Goal: Task Accomplishment & Management: Use online tool/utility

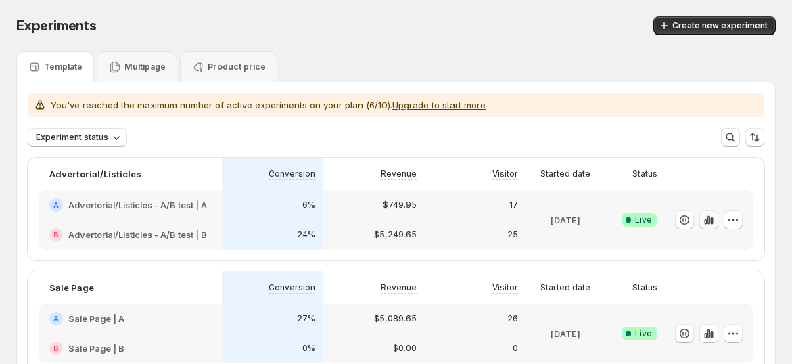
click at [710, 223] on icon "button" at bounding box center [709, 219] width 3 height 9
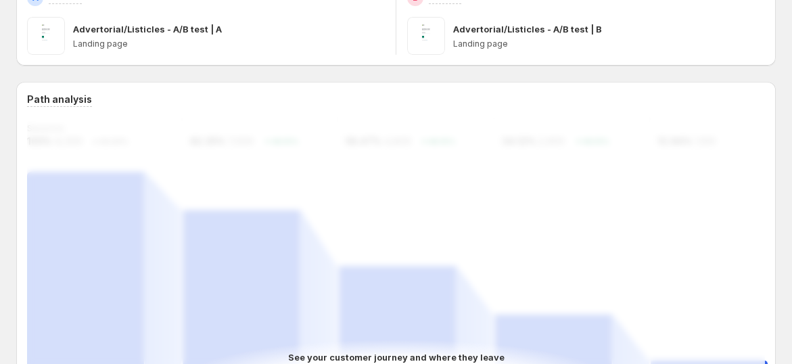
scroll to position [45, 0]
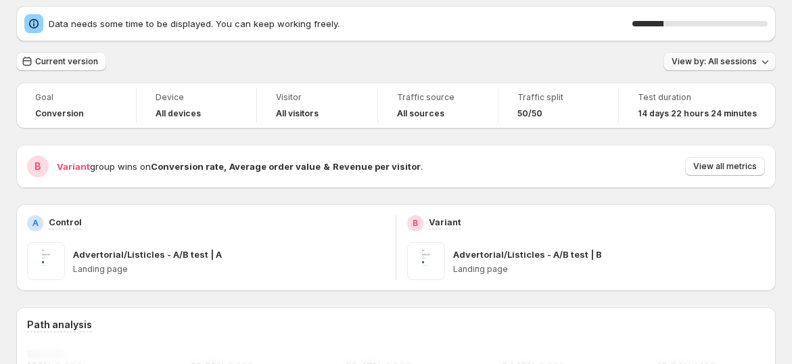
click at [731, 69] on button "View by: All sessions" at bounding box center [720, 61] width 112 height 19
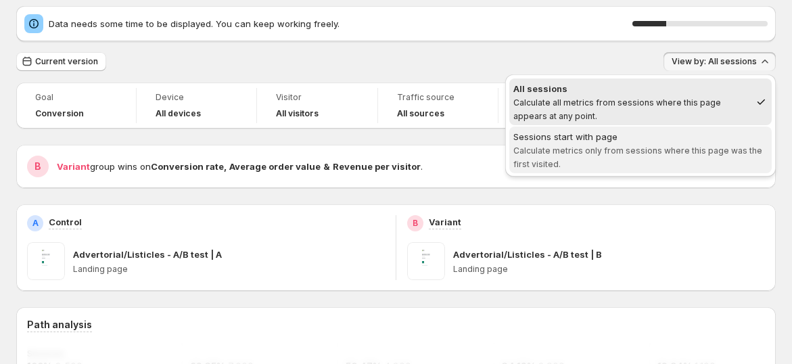
click at [695, 134] on div "Sessions start with page" at bounding box center [640, 137] width 254 height 14
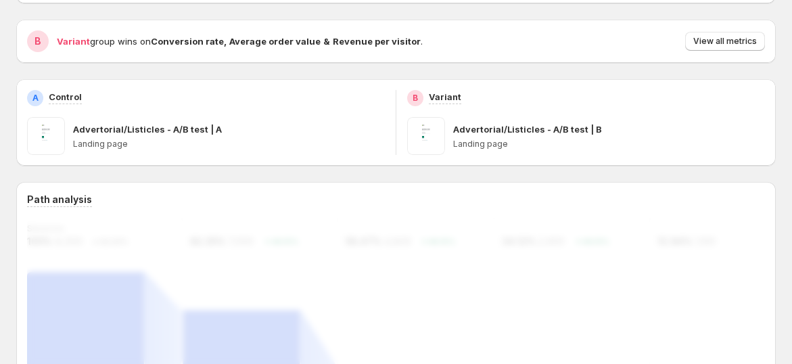
scroll to position [0, 0]
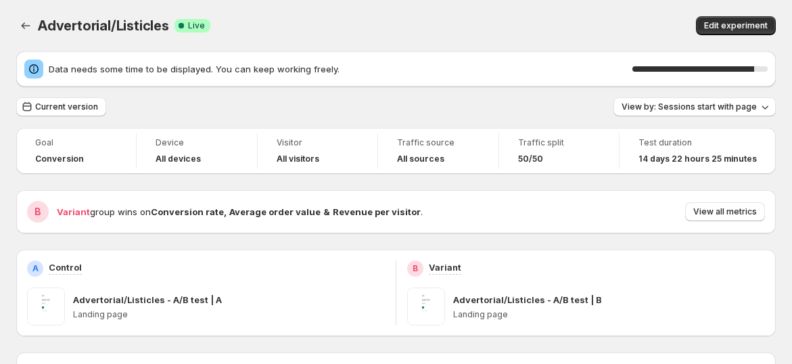
click at [528, 116] on div "Current version View by: Sessions start with page" at bounding box center [396, 107] width 760 height 20
click at [653, 107] on span "View by: Sessions start with page" at bounding box center [689, 106] width 135 height 11
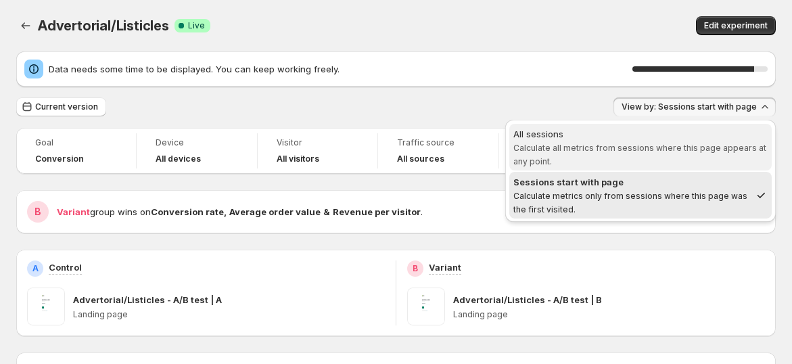
click at [643, 143] on span "Calculate all metrics from sessions where this page appears at any point." at bounding box center [639, 155] width 253 height 24
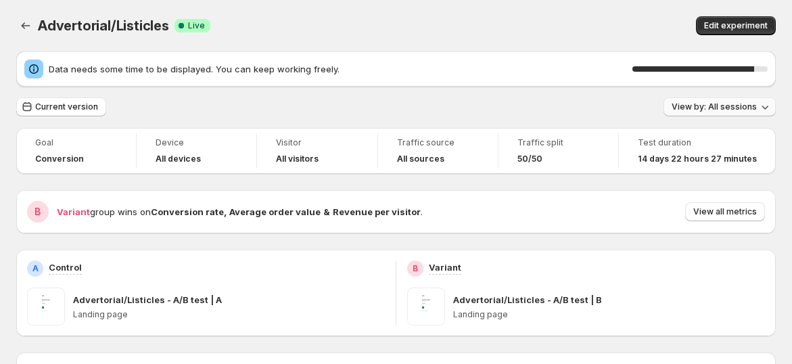
click at [692, 105] on span "View by: All sessions" at bounding box center [714, 106] width 85 height 11
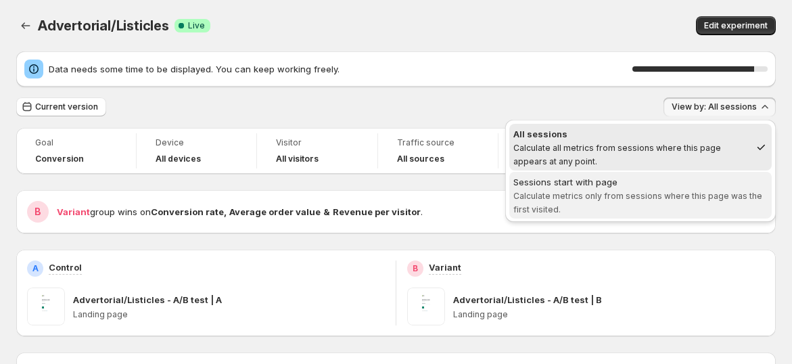
click at [658, 184] on div "Sessions start with page" at bounding box center [640, 182] width 254 height 14
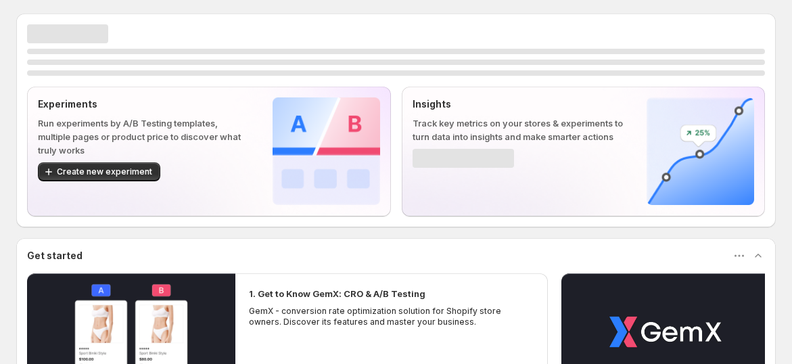
scroll to position [237, 0]
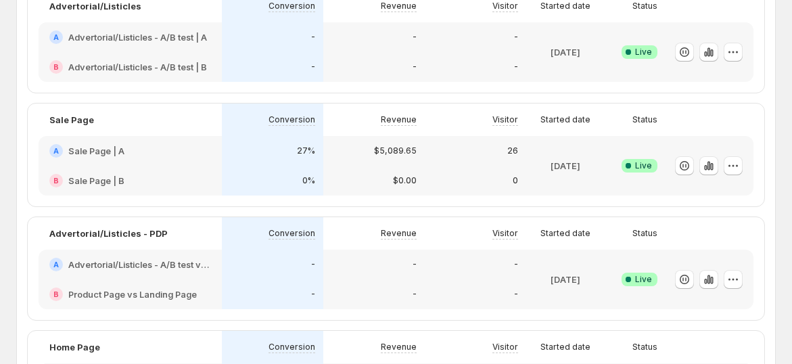
scroll to position [225, 0]
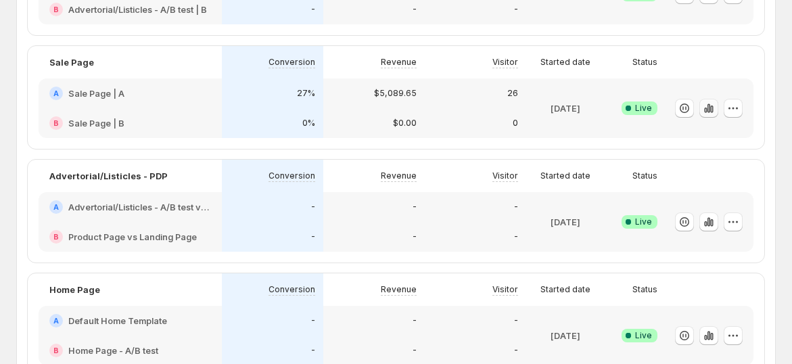
click at [710, 107] on icon "button" at bounding box center [709, 107] width 3 height 9
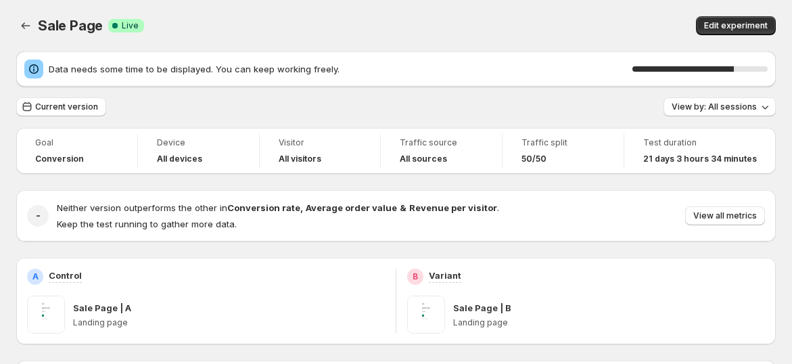
scroll to position [75, 0]
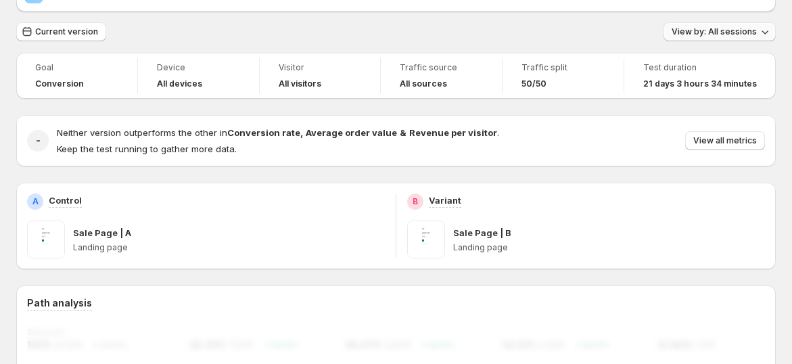
click at [697, 22] on button "View by: All sessions" at bounding box center [720, 31] width 112 height 19
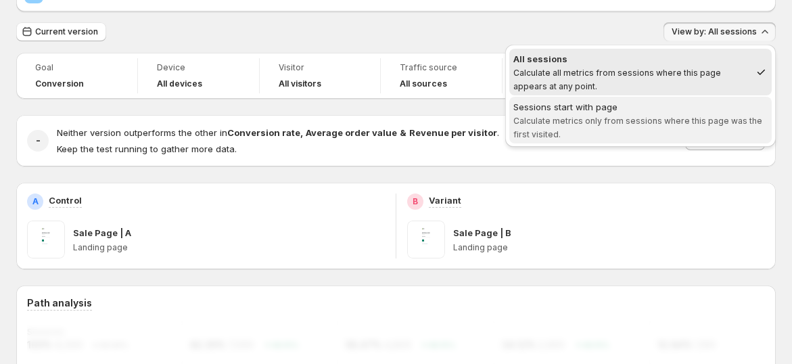
click at [630, 116] on span "Calculate metrics only from sessions where this page was the first visited." at bounding box center [637, 128] width 249 height 24
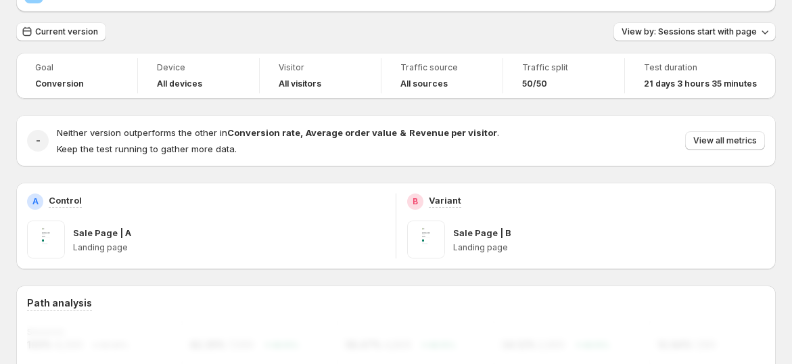
click at [587, 24] on div "Current version View by: Sessions start with page" at bounding box center [396, 32] width 760 height 20
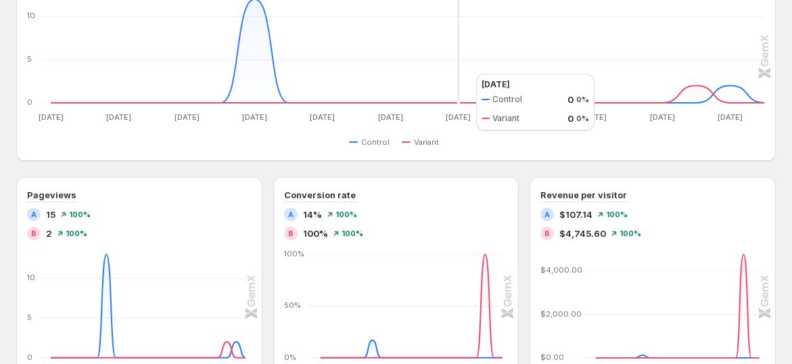
scroll to position [664, 0]
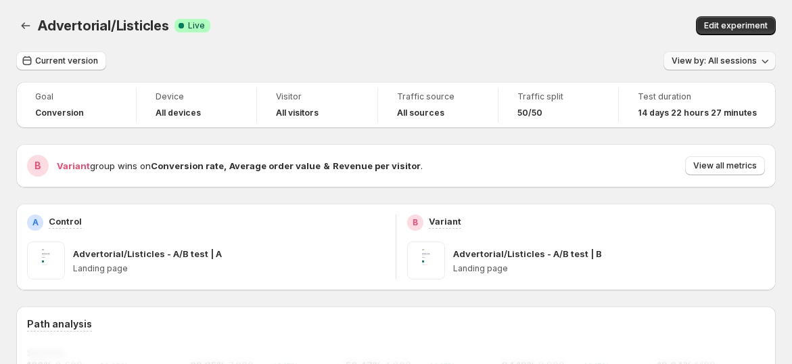
click at [720, 64] on span "View by: All sessions" at bounding box center [714, 60] width 85 height 11
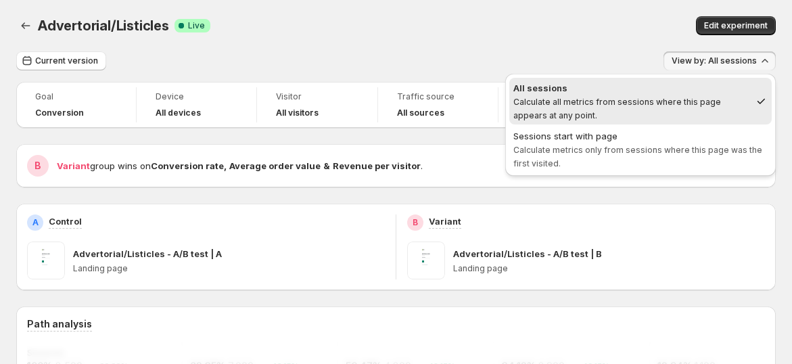
click at [551, 44] on div "Advertorial/Listicles. This page is ready Advertorial/Listicles Success Complet…" at bounding box center [396, 25] width 760 height 51
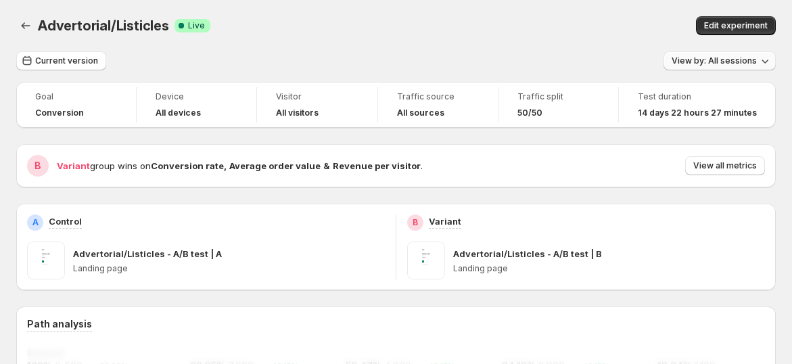
click at [707, 62] on span "View by: All sessions" at bounding box center [714, 60] width 85 height 11
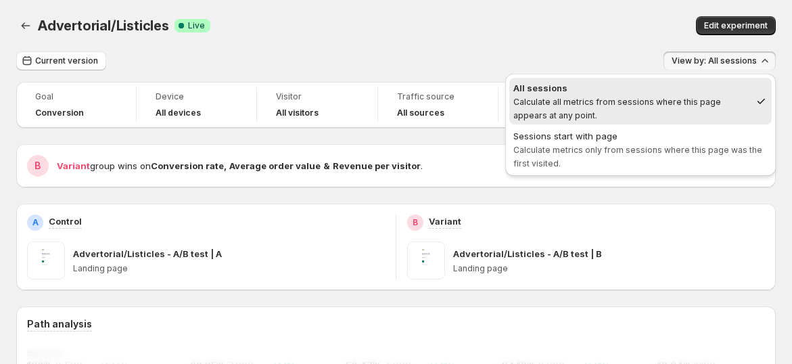
click at [559, 35] on div "Advertorial/Listicles. This page is ready Advertorial/Listicles Success Complet…" at bounding box center [396, 25] width 760 height 51
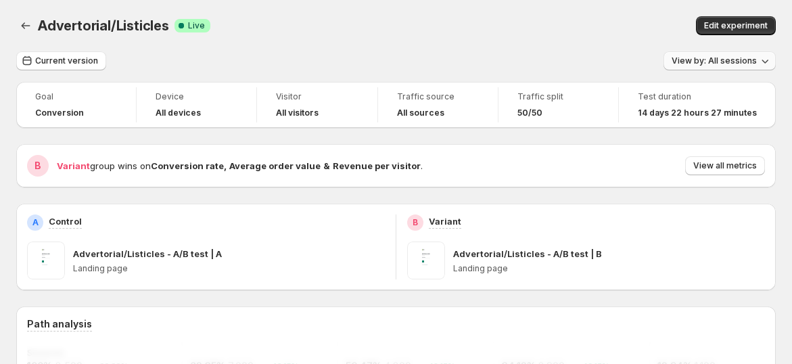
click at [691, 62] on span "View by: All sessions" at bounding box center [714, 60] width 85 height 11
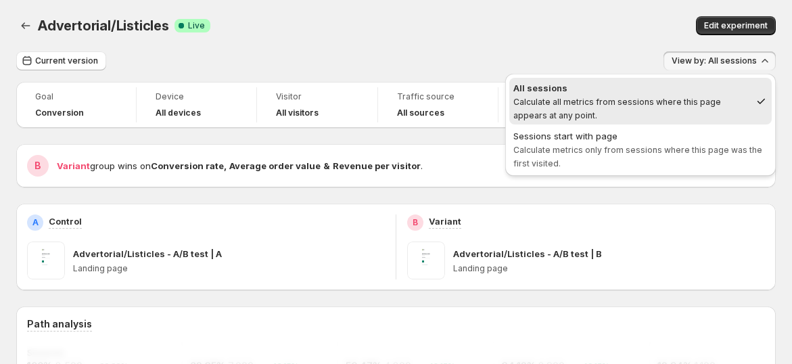
click at [552, 48] on div "Advertorial/Listicles. This page is ready Advertorial/Listicles Success Complet…" at bounding box center [396, 25] width 760 height 51
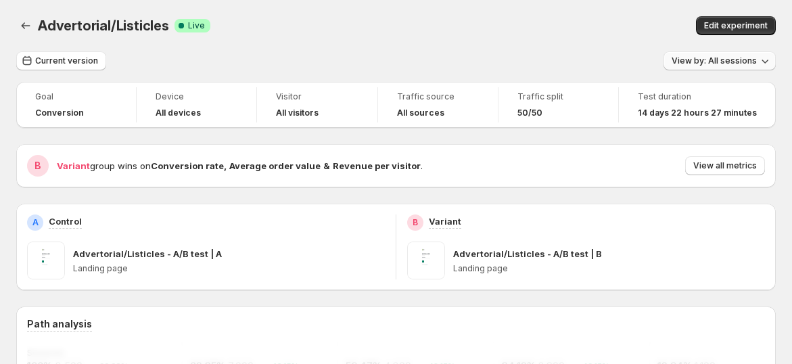
click at [686, 64] on span "View by: All sessions" at bounding box center [714, 60] width 85 height 11
click at [688, 62] on span "View by: All sessions" at bounding box center [714, 60] width 85 height 11
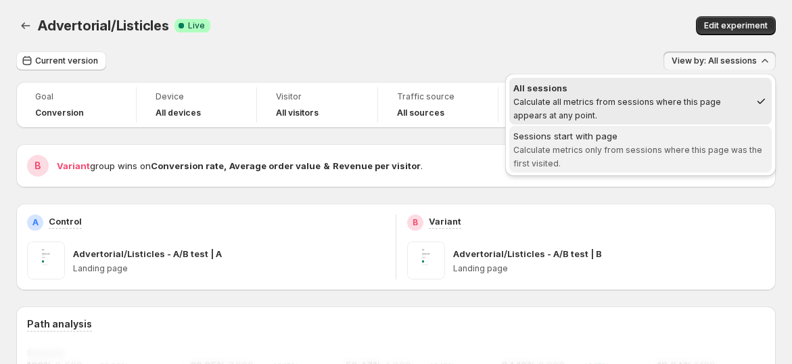
click at [595, 141] on span "Sessions start with page Calculate metrics only from sessions where this page w…" at bounding box center [640, 149] width 254 height 41
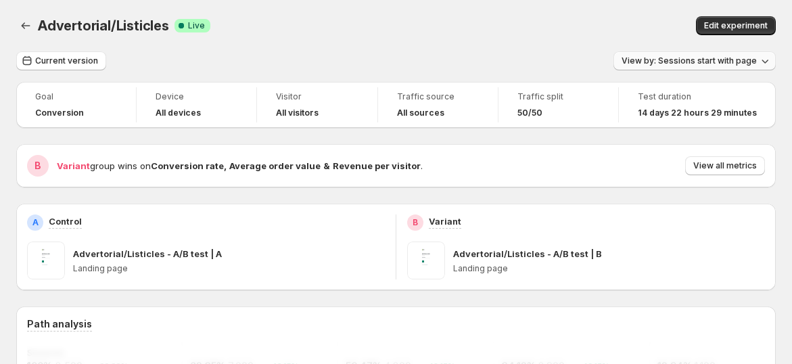
click at [690, 59] on span "View by: Sessions start with page" at bounding box center [689, 60] width 135 height 11
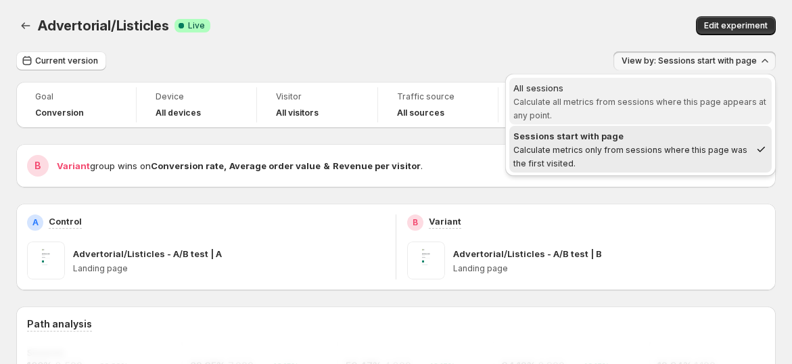
click at [653, 103] on span "Calculate all metrics from sessions where this page appears at any point." at bounding box center [639, 109] width 253 height 24
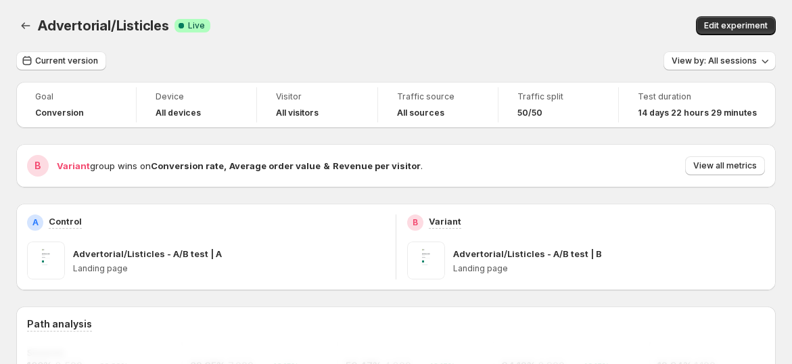
click at [547, 54] on div "Current version View by: All sessions" at bounding box center [396, 61] width 760 height 20
click at [695, 58] on span "View by: All sessions" at bounding box center [714, 60] width 85 height 11
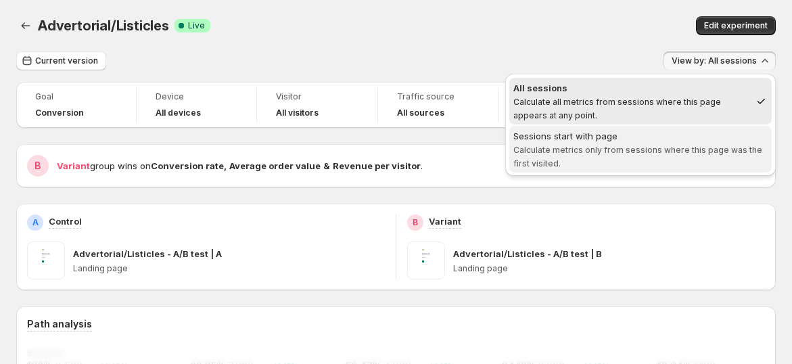
click at [626, 152] on span "Calculate metrics only from sessions where this page was the first visited." at bounding box center [637, 157] width 249 height 24
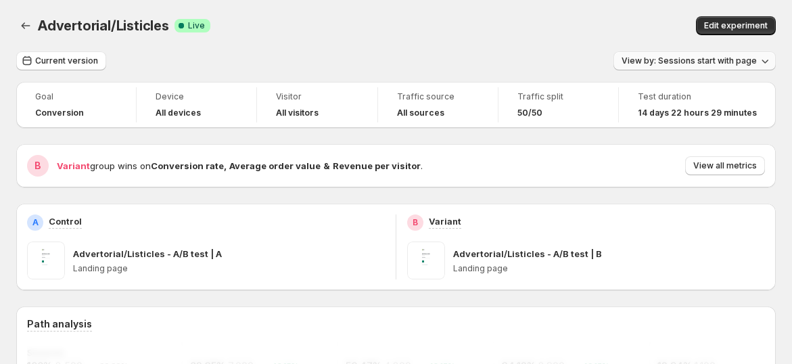
click at [713, 61] on span "View by: Sessions start with page" at bounding box center [689, 60] width 135 height 11
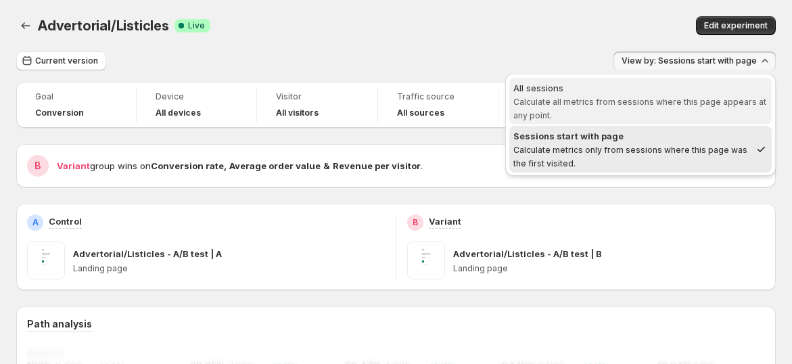
click at [684, 103] on span "Calculate all metrics from sessions where this page appears at any point." at bounding box center [639, 109] width 253 height 24
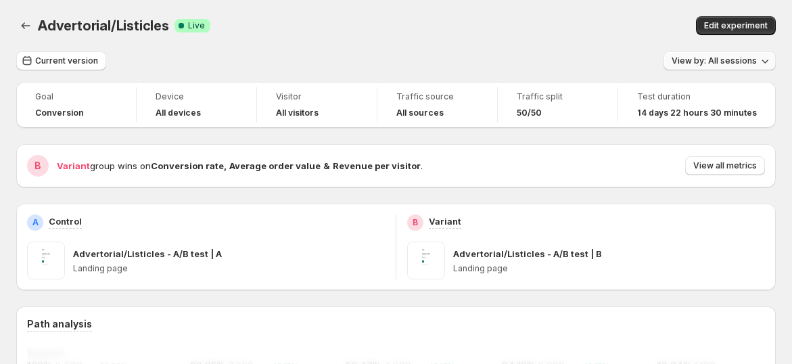
click at [704, 54] on button "View by: All sessions" at bounding box center [720, 60] width 112 height 19
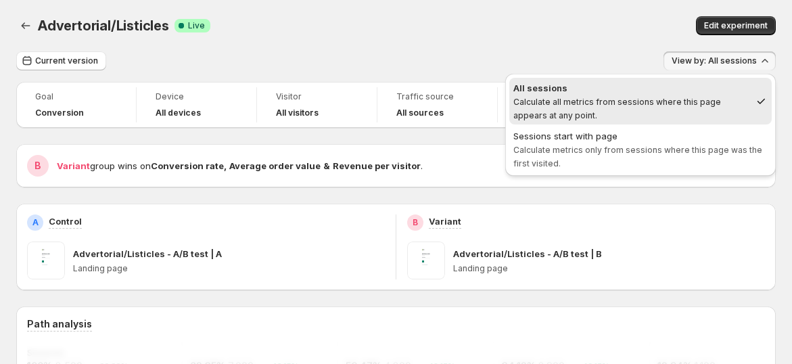
click at [647, 138] on div "Sessions start with page" at bounding box center [640, 136] width 254 height 14
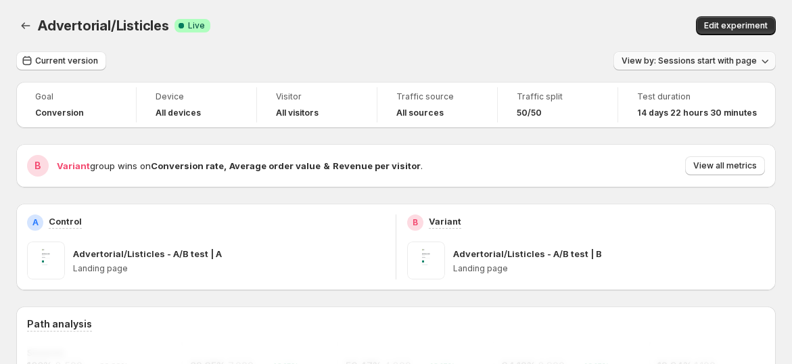
click at [720, 67] on button "View by: Sessions start with page" at bounding box center [695, 60] width 162 height 19
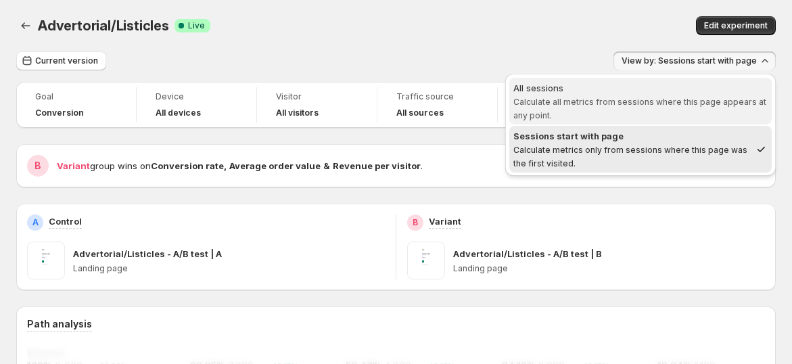
click at [674, 95] on span "All sessions Calculate all metrics from sessions where this page appears at any…" at bounding box center [640, 100] width 254 height 39
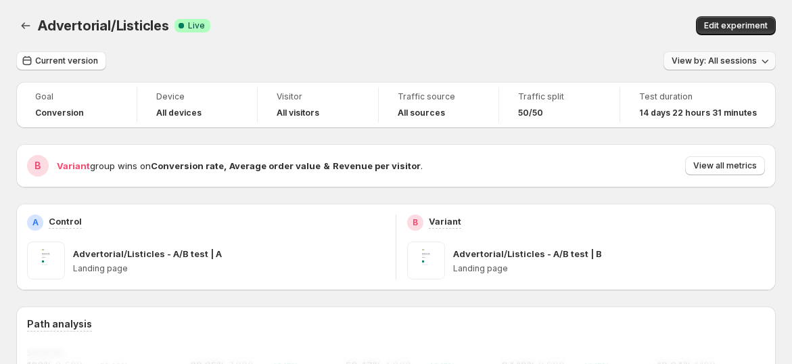
click at [698, 64] on span "View by: All sessions" at bounding box center [714, 60] width 85 height 11
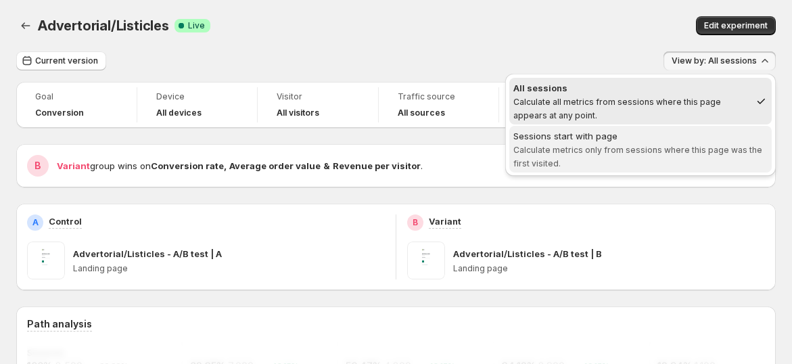
click at [672, 130] on div "Sessions start with page" at bounding box center [640, 136] width 254 height 14
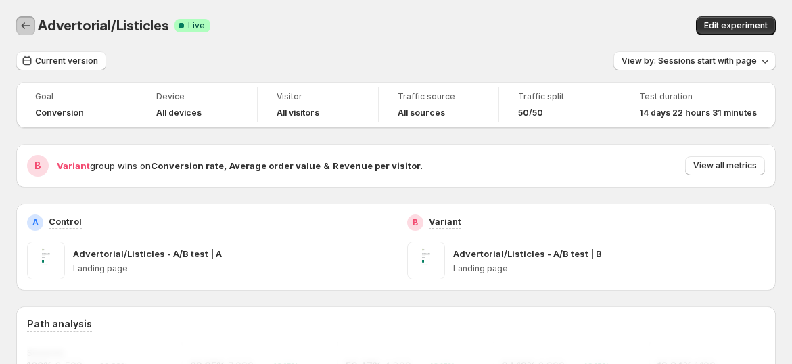
click at [22, 23] on icon "Back" at bounding box center [26, 26] width 14 height 14
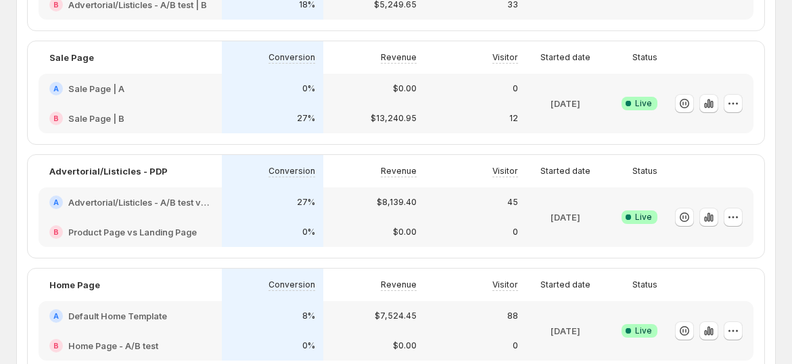
scroll to position [225, 0]
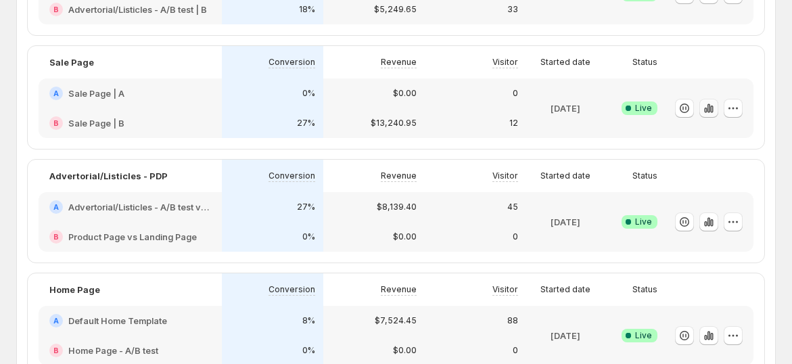
click at [718, 112] on button "button" at bounding box center [708, 108] width 19 height 19
